Goal: Check status

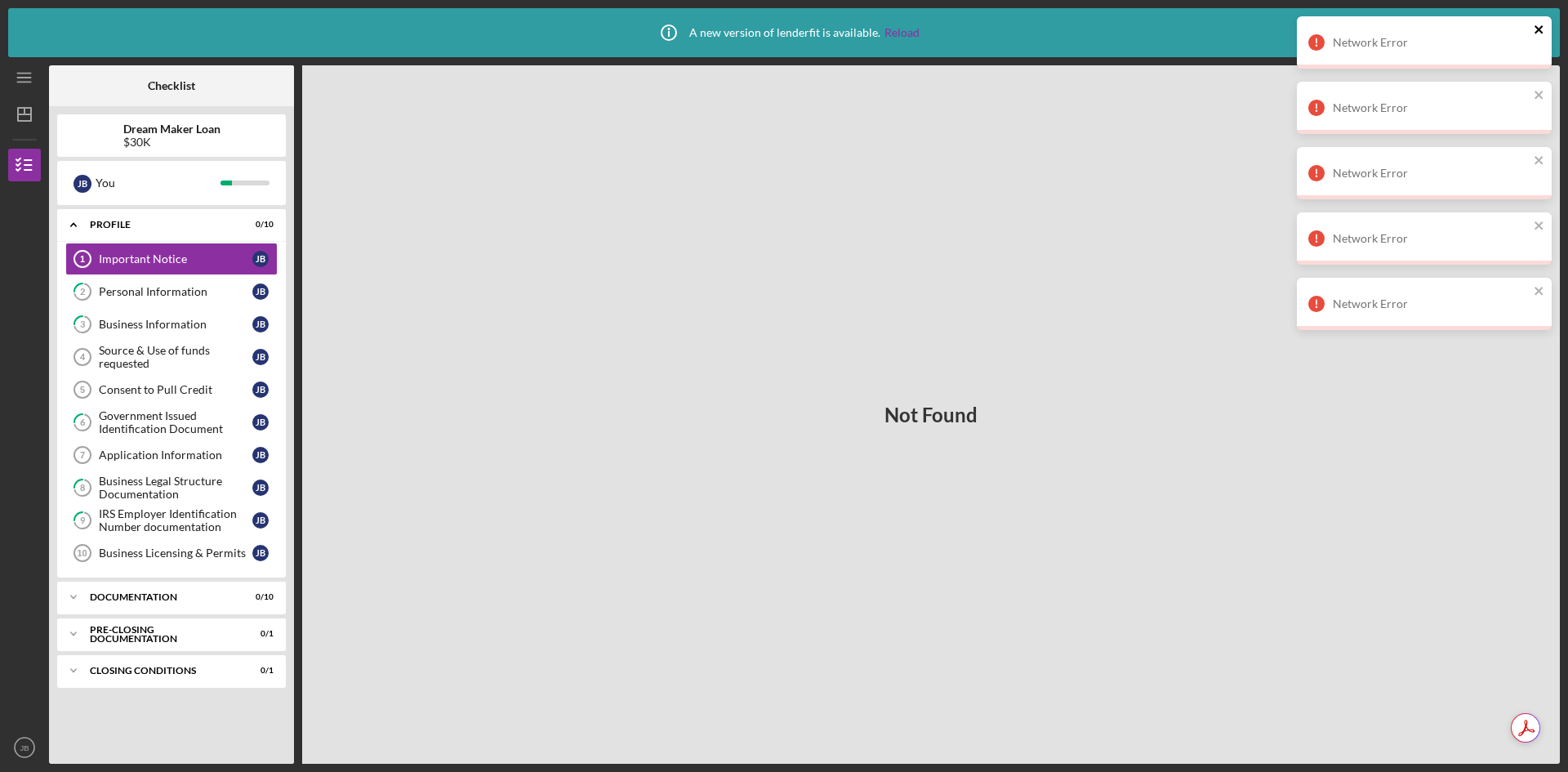
click at [1541, 30] on icon "close" at bounding box center [1539, 29] width 12 height 13
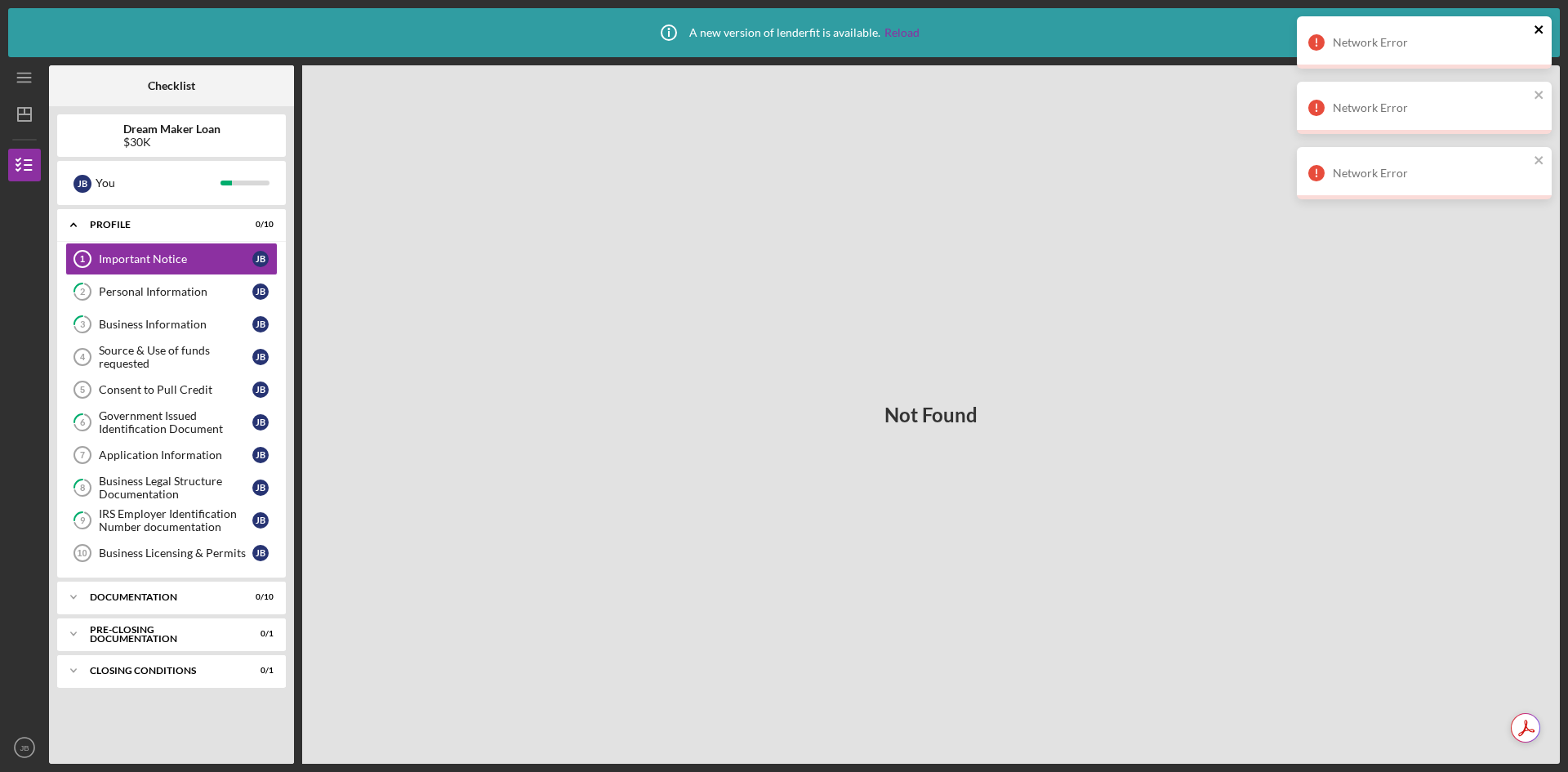
click at [1541, 30] on icon "close" at bounding box center [1539, 29] width 12 height 13
click at [1543, 33] on icon "close" at bounding box center [1539, 29] width 12 height 13
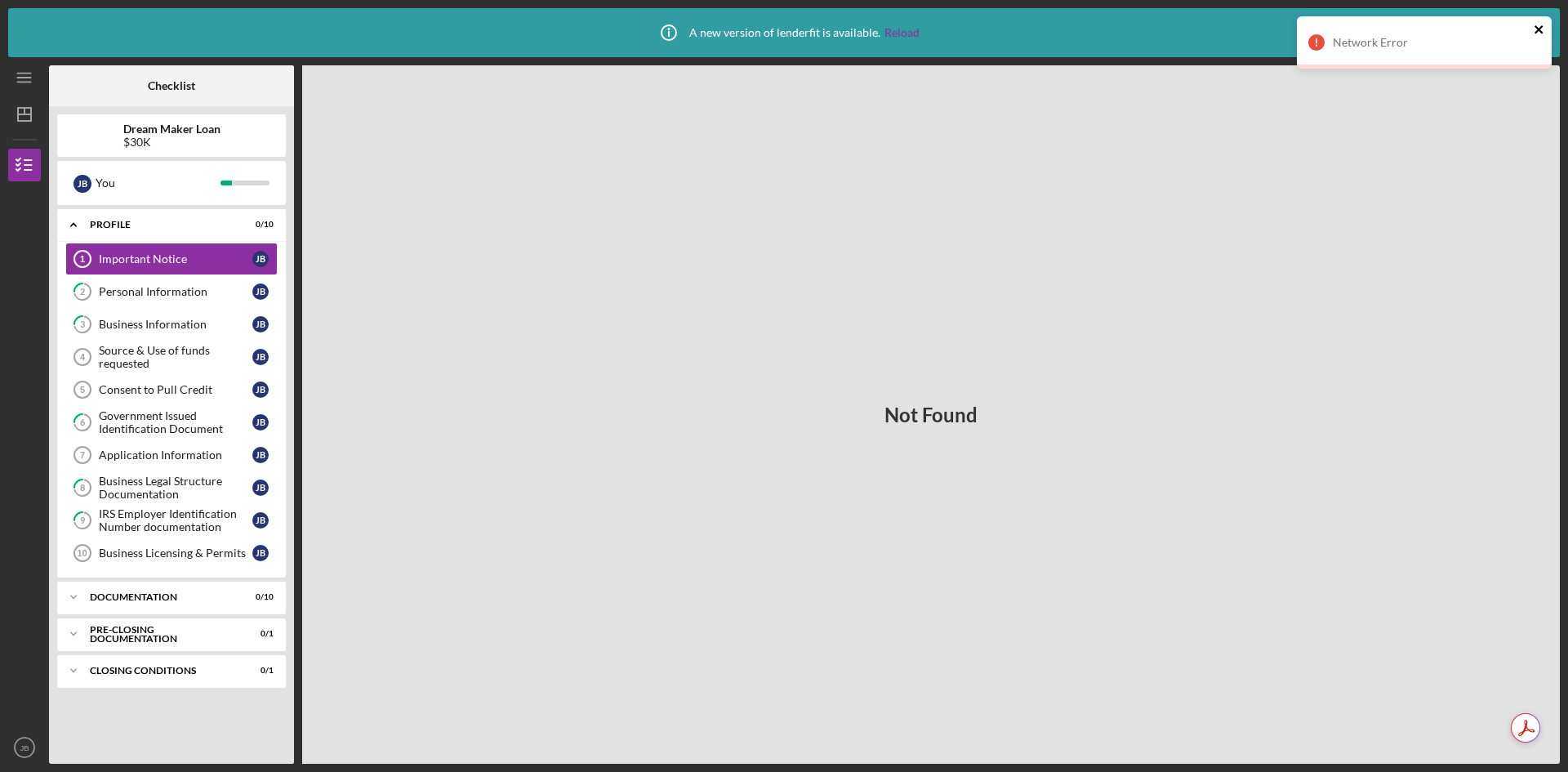
click at [1545, 37] on div "Network Error" at bounding box center [1423, 42] width 255 height 52
